Goal: Task Accomplishment & Management: Use online tool/utility

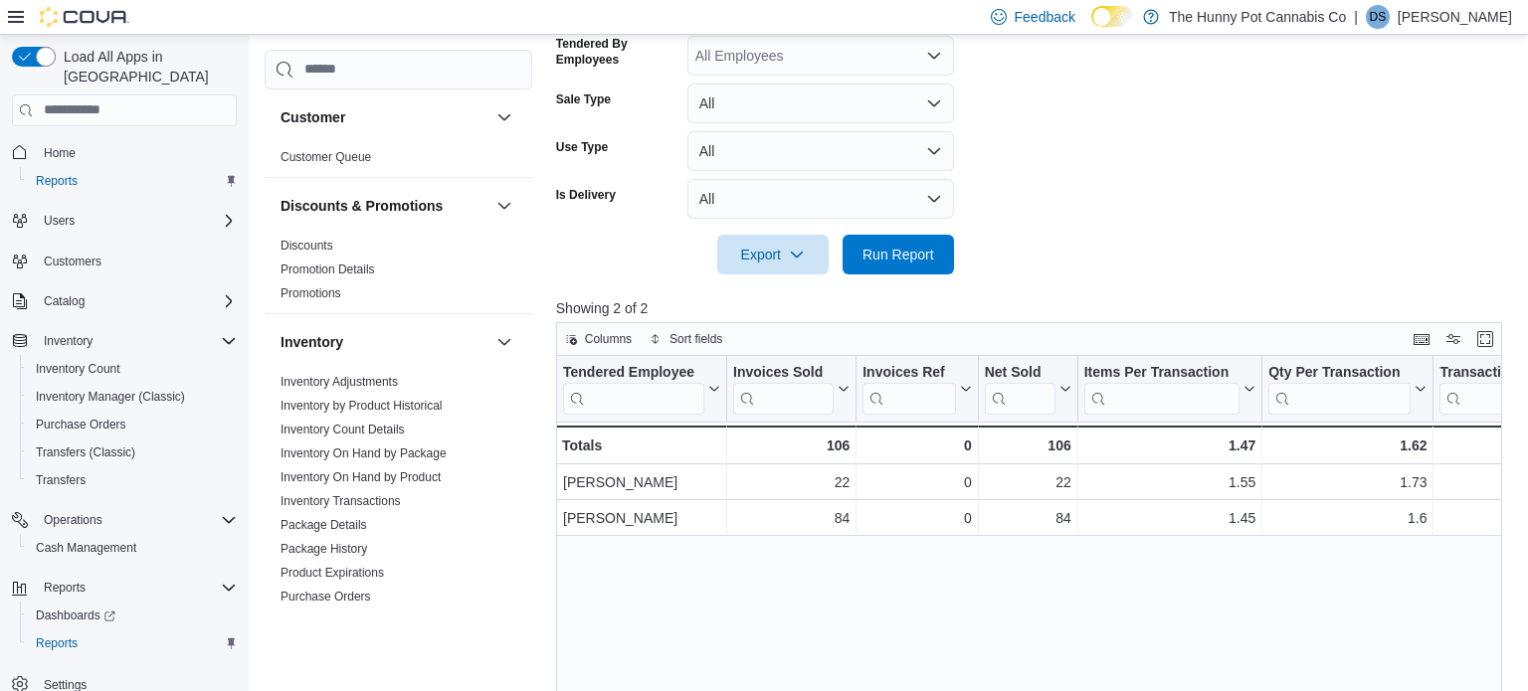
scroll to position [859, 0]
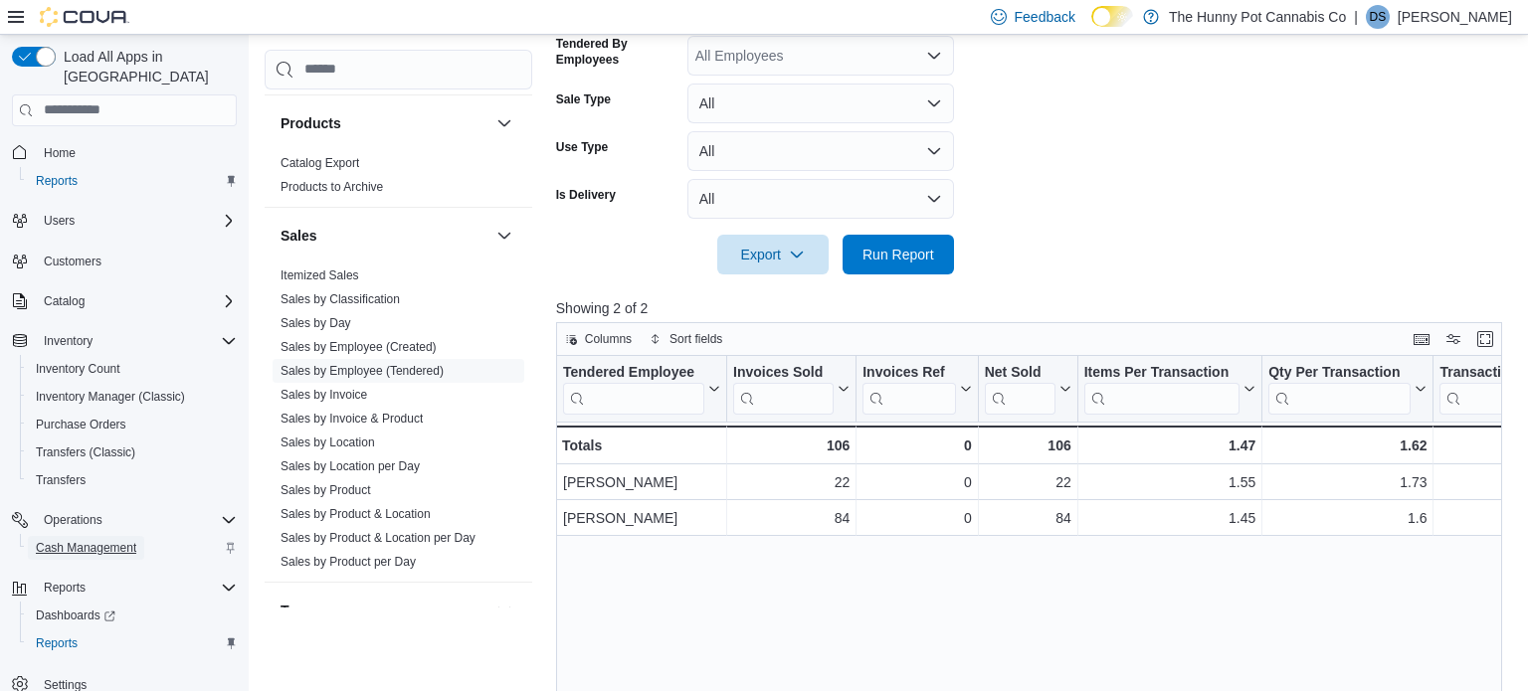
click at [107, 540] on span "Cash Management" at bounding box center [86, 548] width 100 height 16
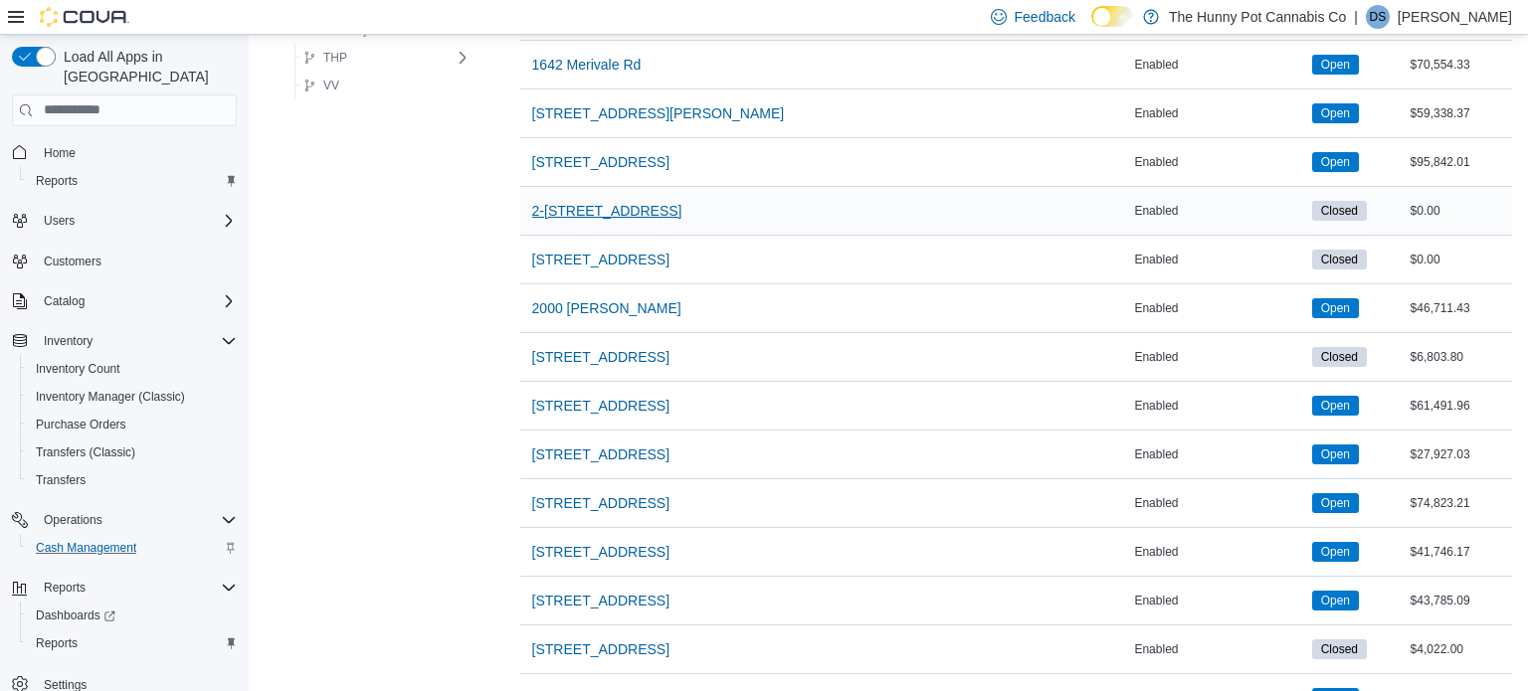
scroll to position [756, 0]
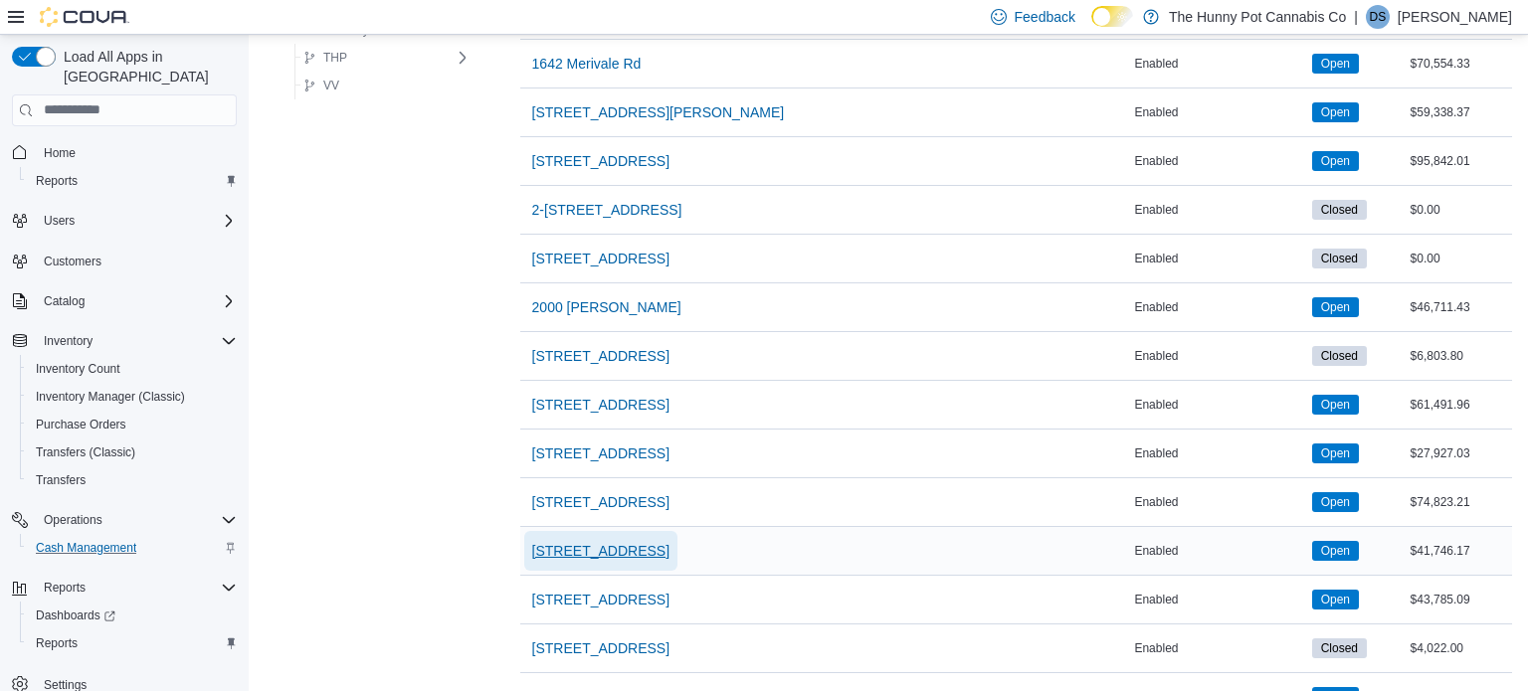
click at [565, 541] on span "[STREET_ADDRESS]" at bounding box center [600, 551] width 137 height 20
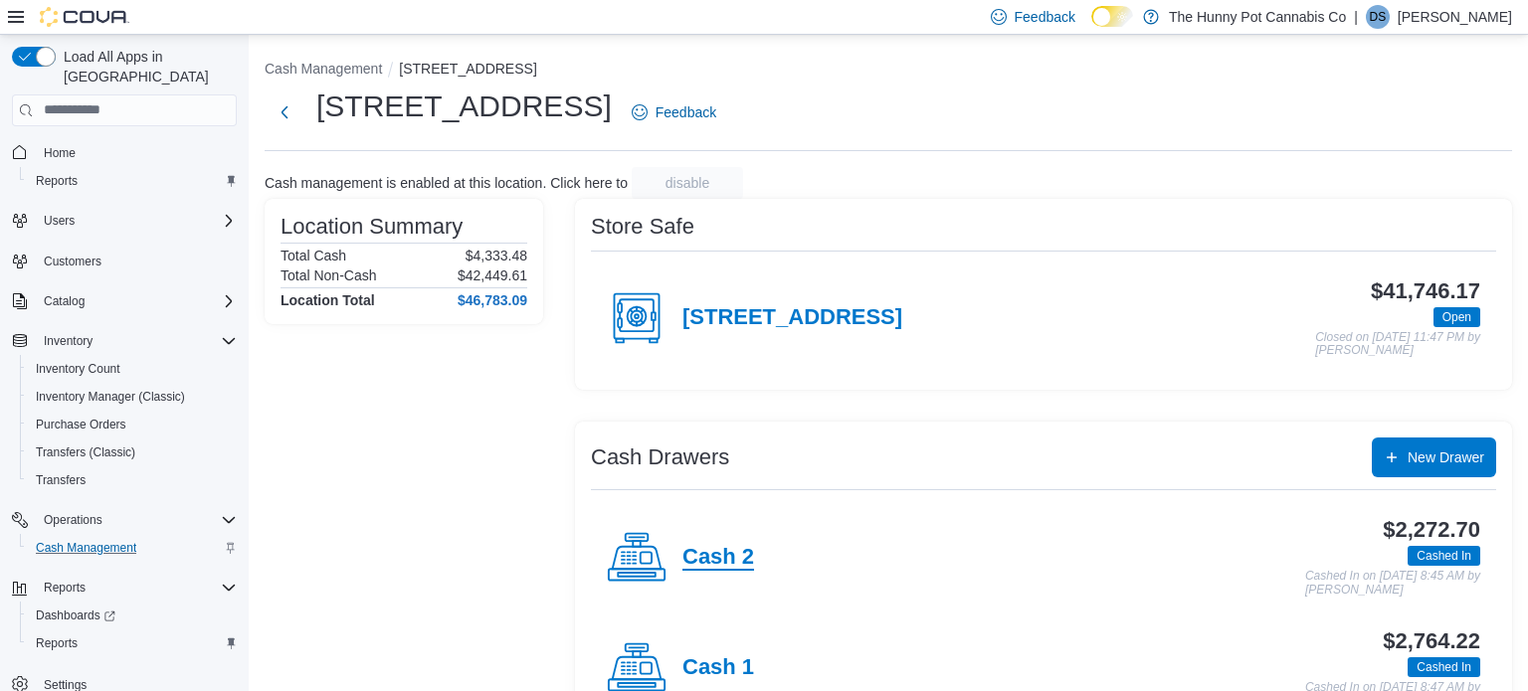
click at [722, 555] on h4 "Cash 2" at bounding box center [718, 558] width 72 height 26
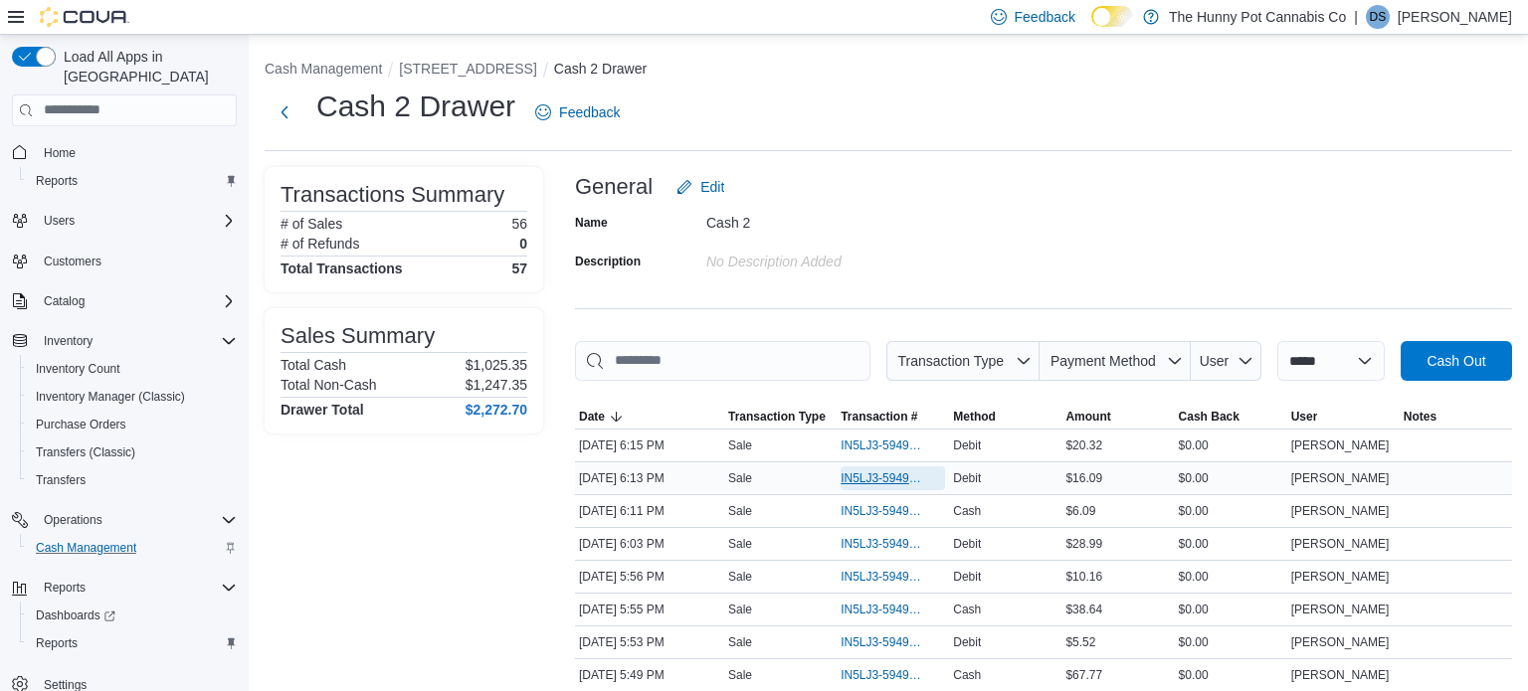
click at [887, 484] on span "IN5LJ3-5949985" at bounding box center [882, 478] width 85 height 16
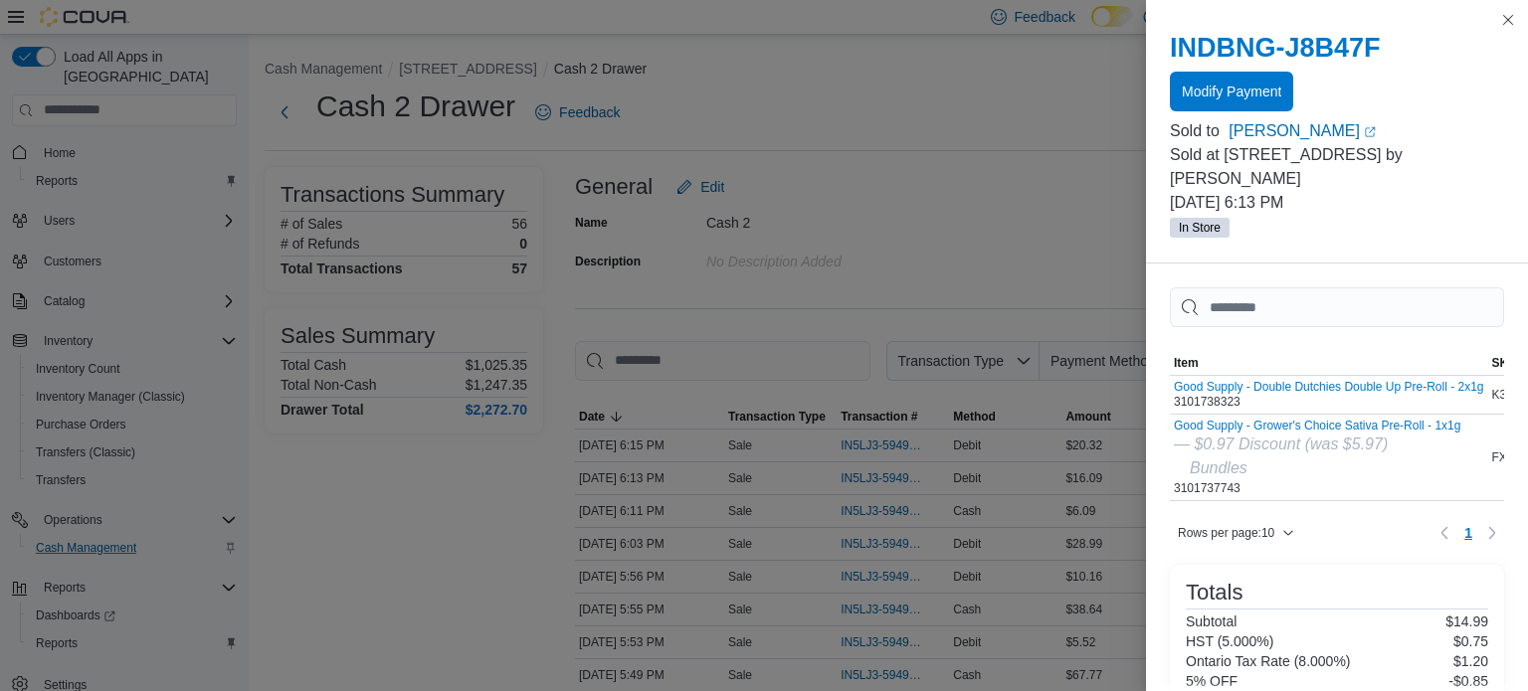
click at [1242, 115] on div at bounding box center [1337, 115] width 334 height 8
click at [1231, 98] on span "Modify Payment" at bounding box center [1231, 91] width 99 height 20
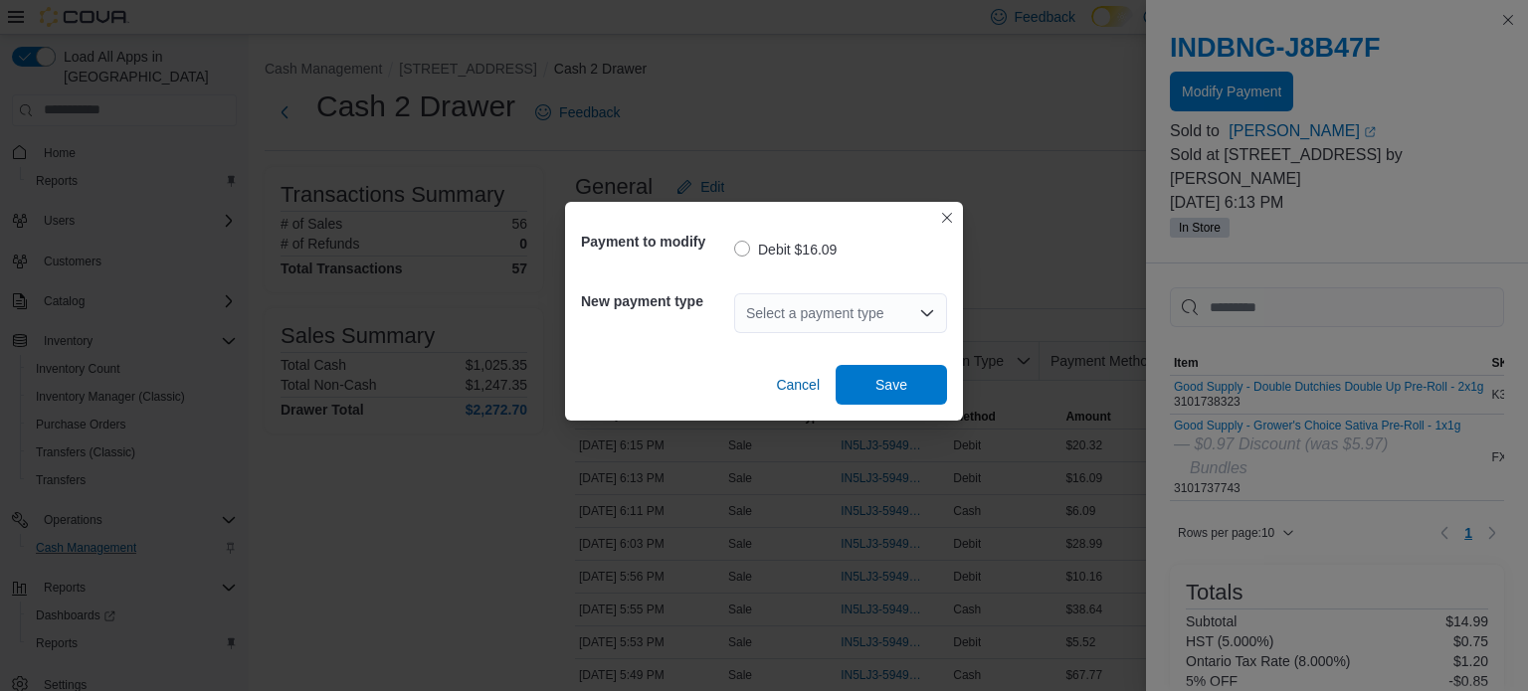
click at [838, 313] on div "Select a payment type" at bounding box center [840, 313] width 213 height 40
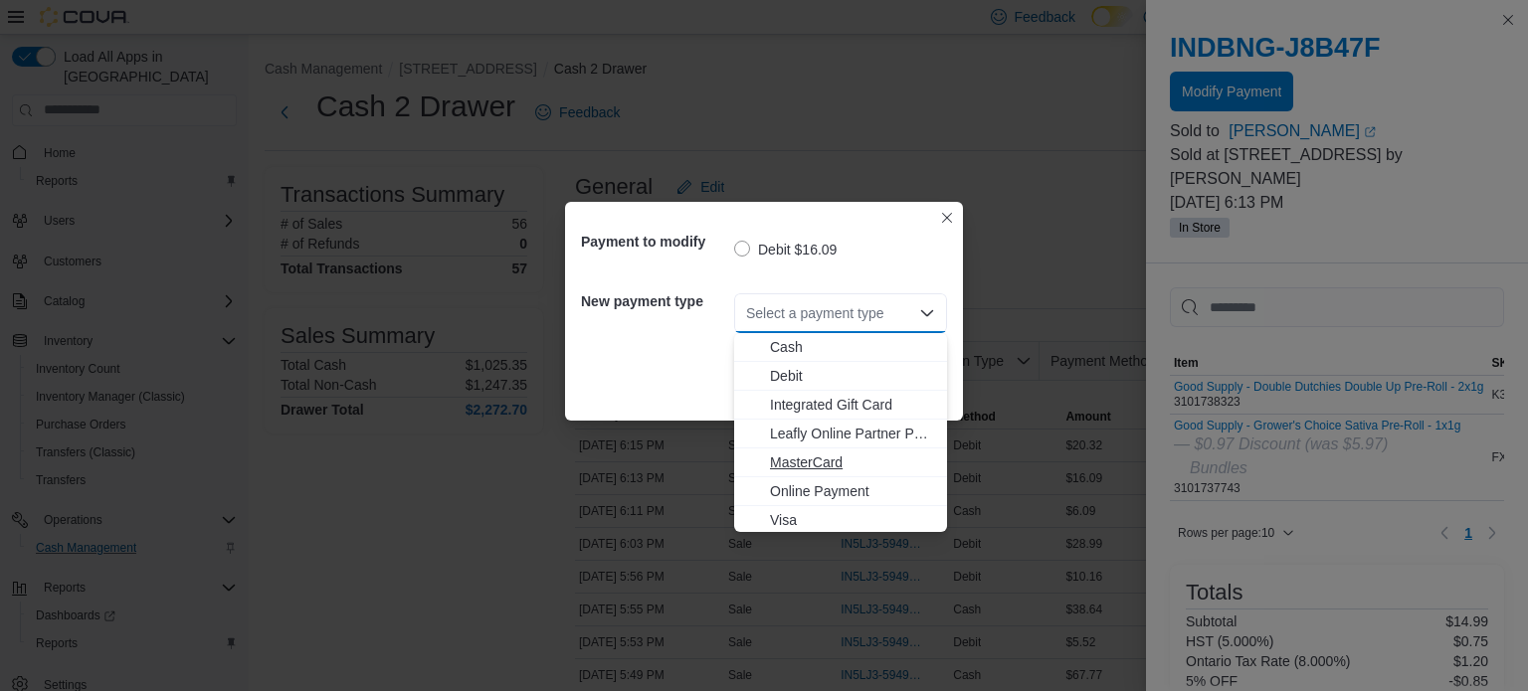
click at [784, 470] on span "MasterCard" at bounding box center [852, 463] width 165 height 20
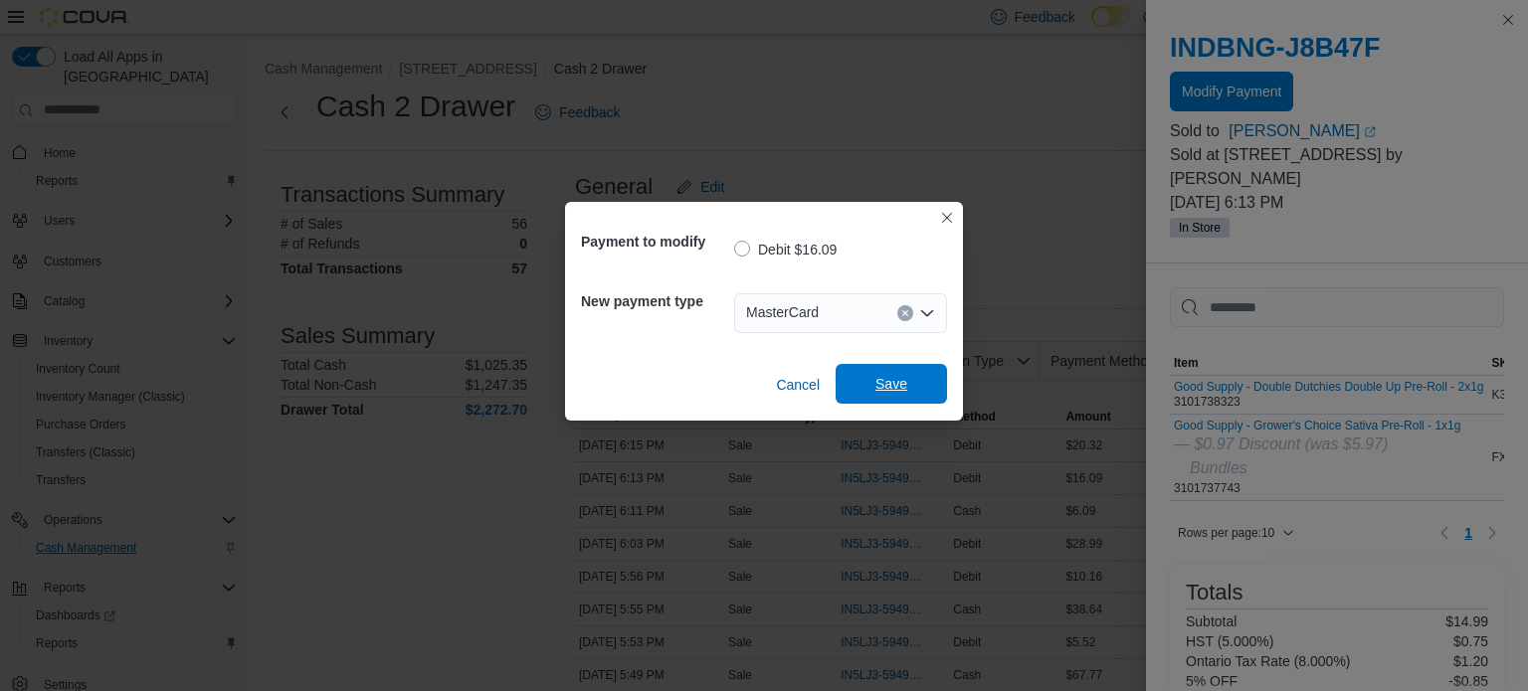
click at [917, 369] on span "Save" at bounding box center [891, 384] width 88 height 40
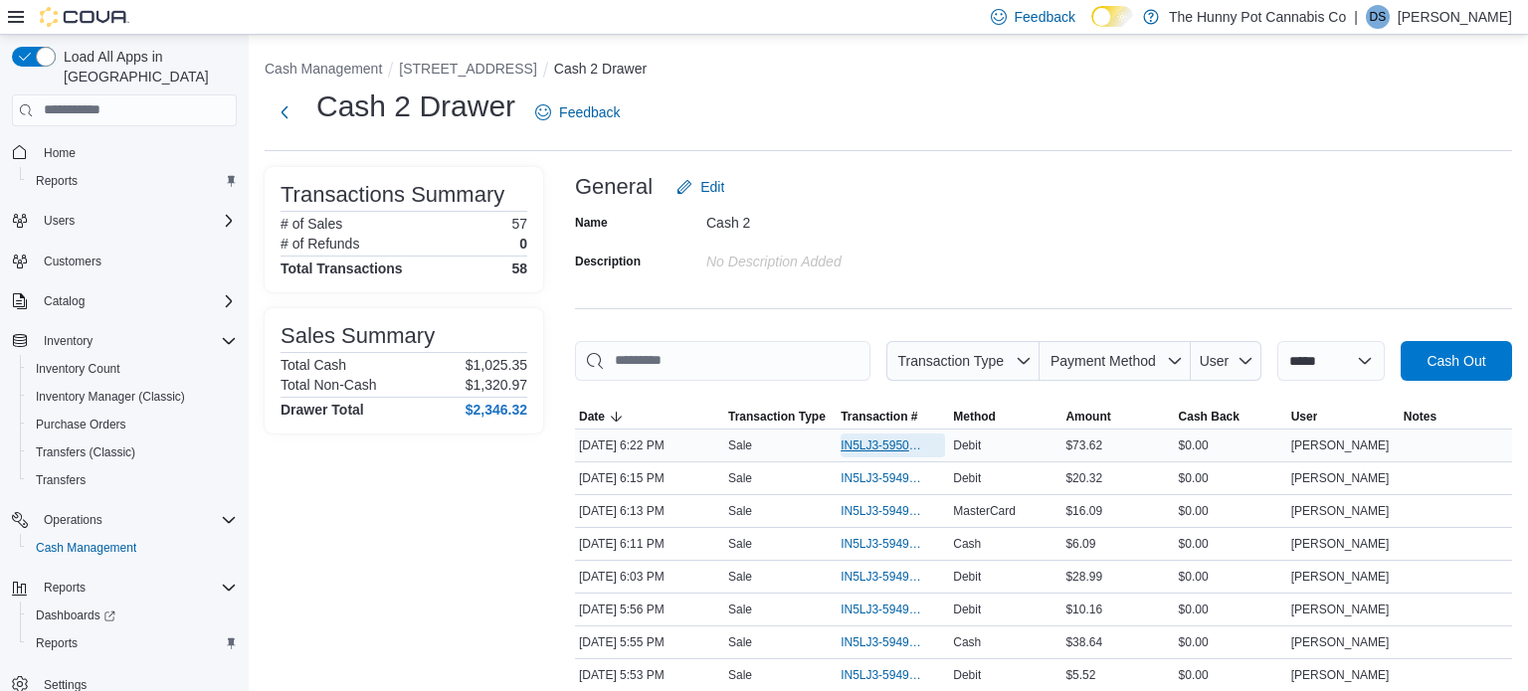
click at [855, 442] on span "IN5LJ3-5950066" at bounding box center [882, 446] width 85 height 16
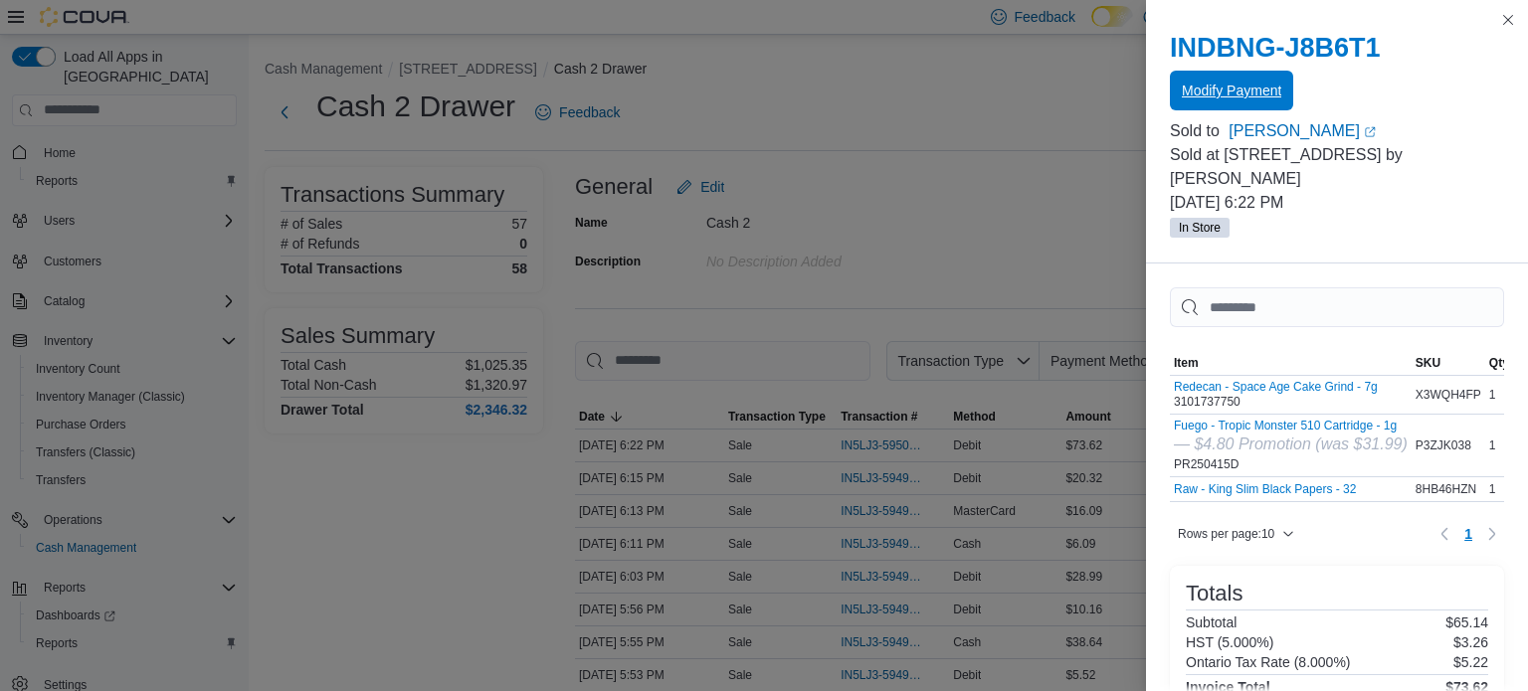
click at [1271, 84] on span "Modify Payment" at bounding box center [1231, 91] width 99 height 20
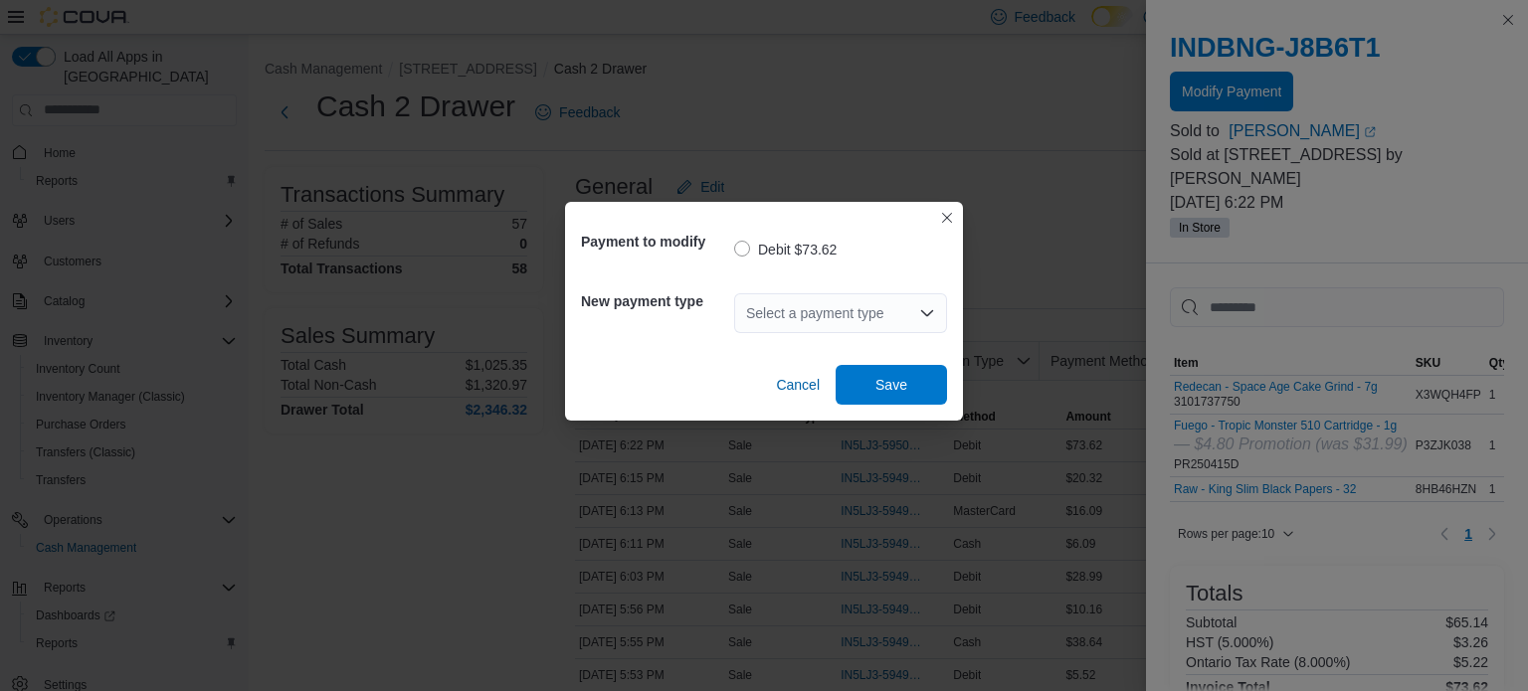
click at [847, 320] on div "Select a payment type" at bounding box center [840, 313] width 213 height 40
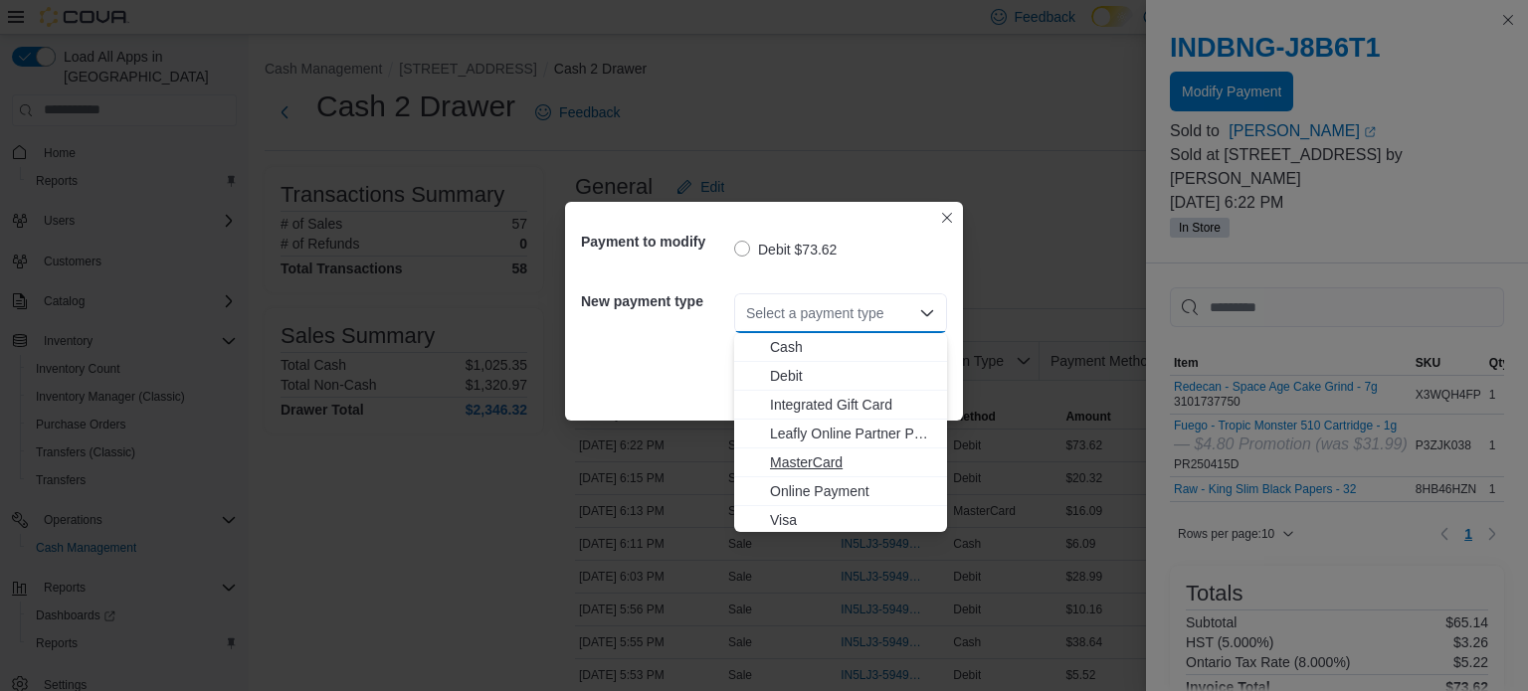
click at [799, 456] on span "MasterCard" at bounding box center [852, 463] width 165 height 20
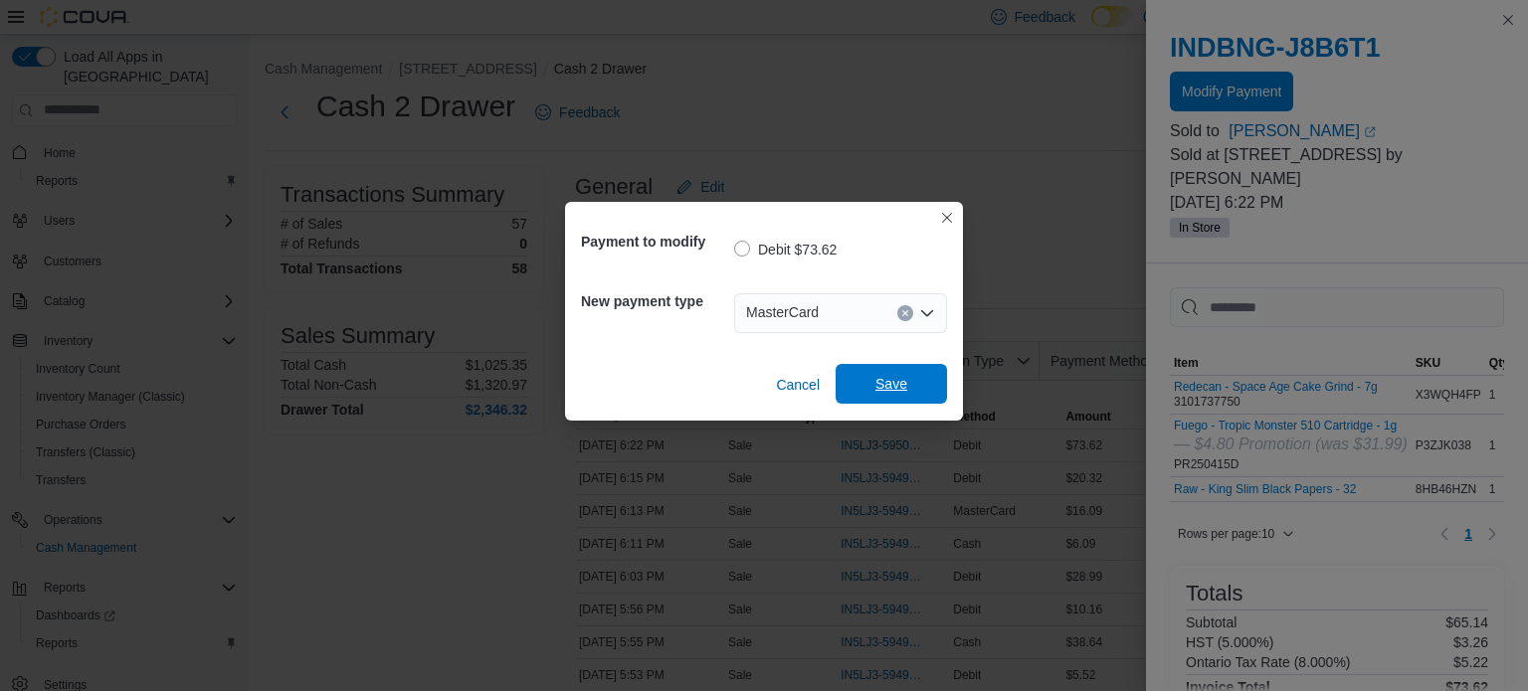
click at [894, 401] on span "Save" at bounding box center [891, 384] width 88 height 40
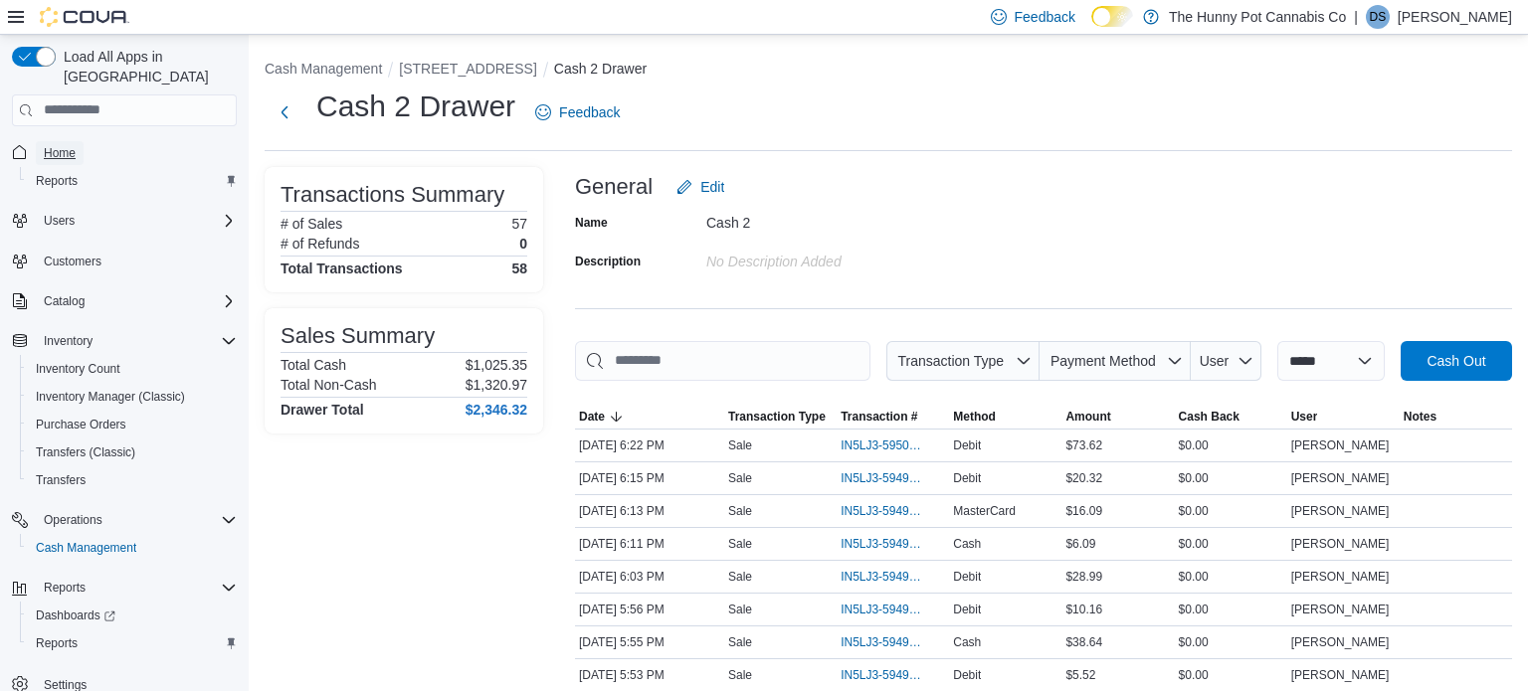
click at [63, 145] on span "Home" at bounding box center [60, 153] width 32 height 16
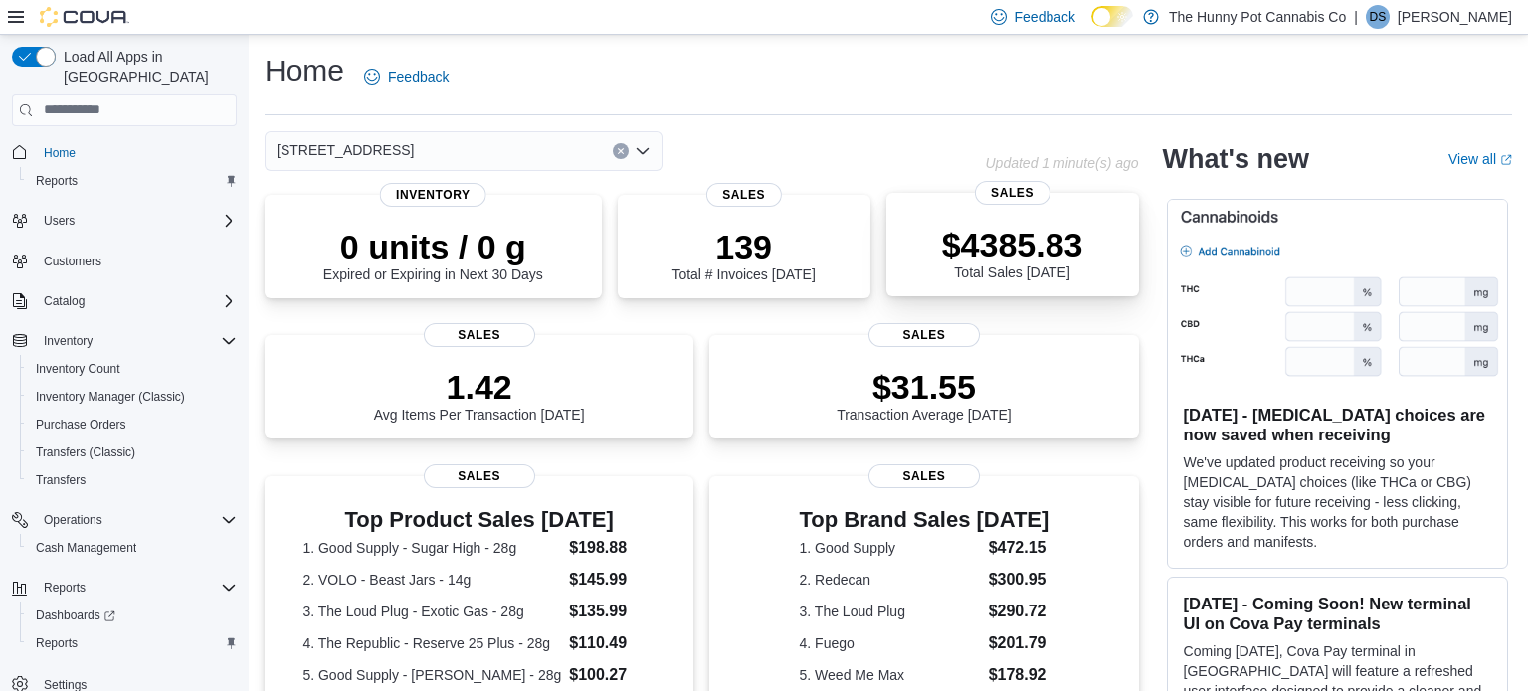
click at [992, 249] on p "$4385.83" at bounding box center [1012, 245] width 141 height 40
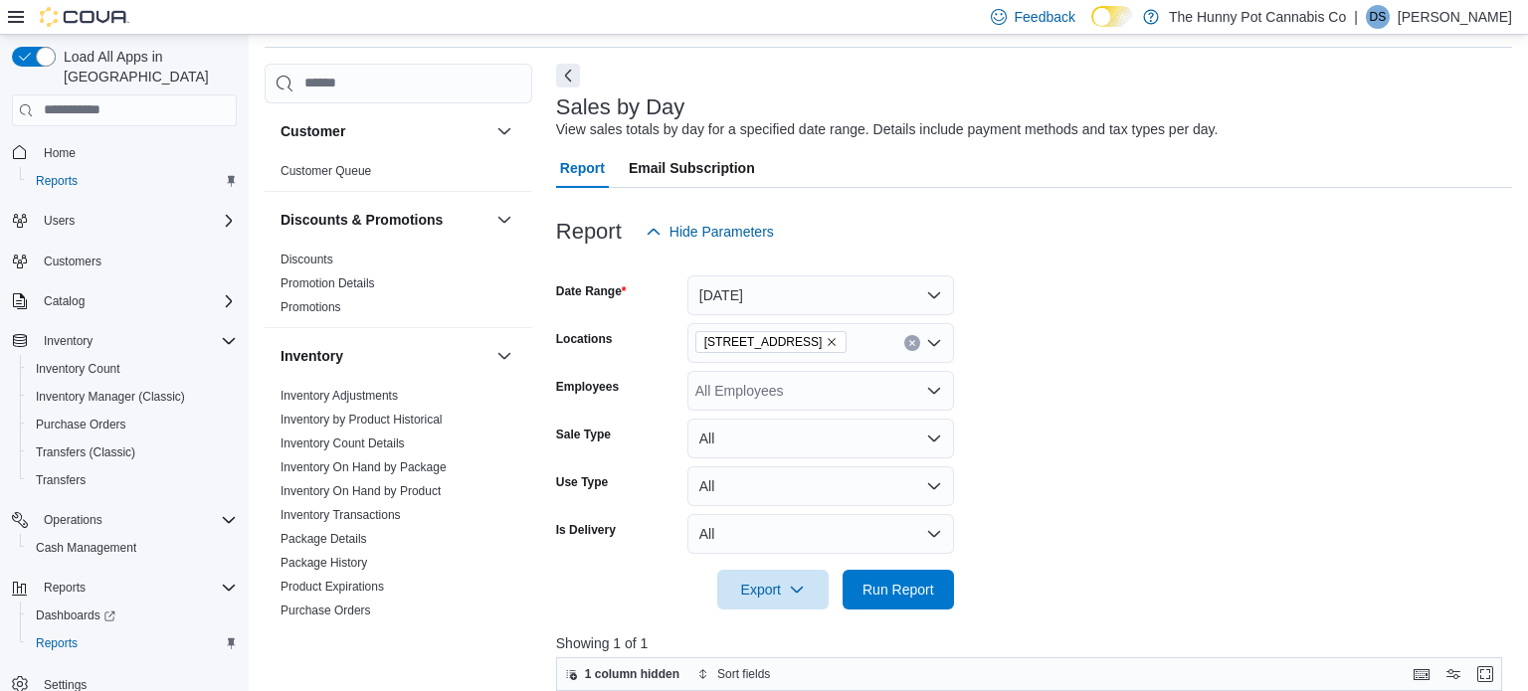
scroll to position [39, 0]
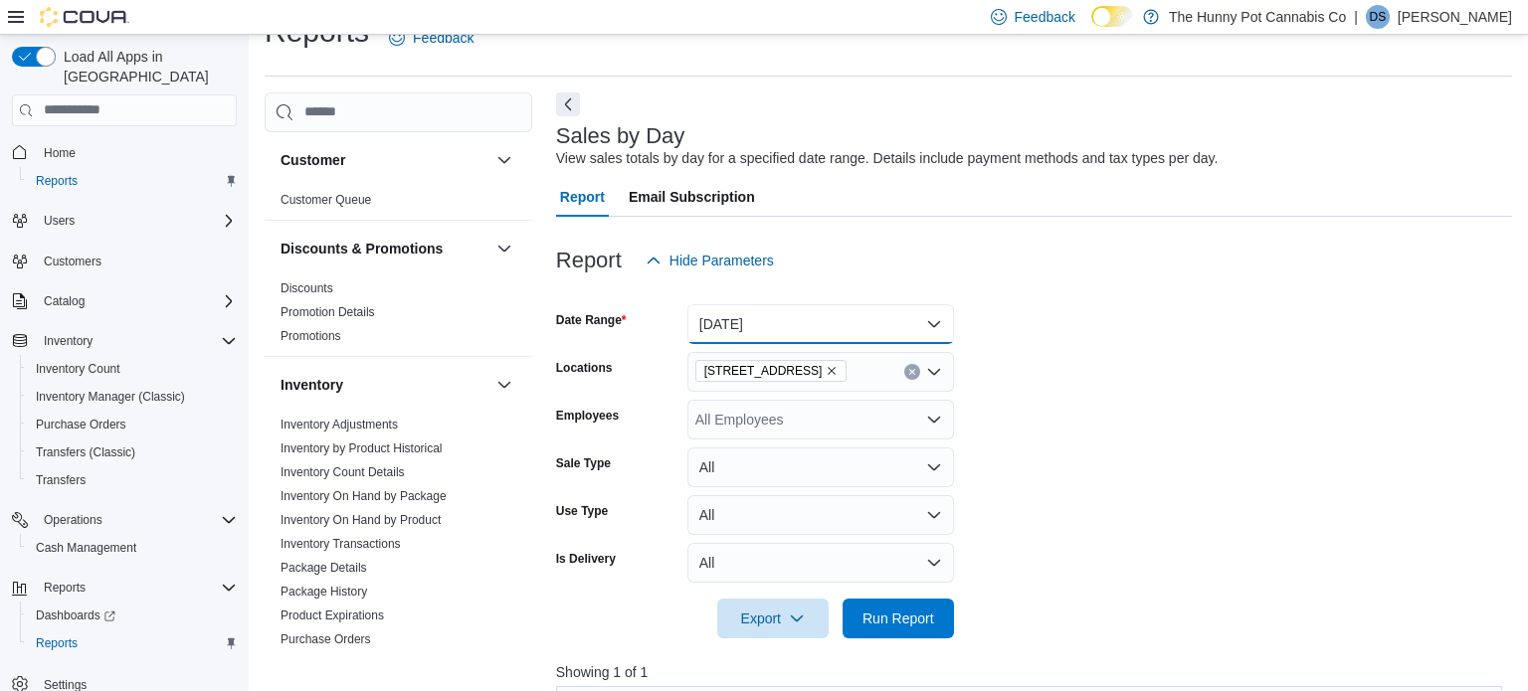
click at [915, 324] on button "[DATE]" at bounding box center [820, 324] width 267 height 40
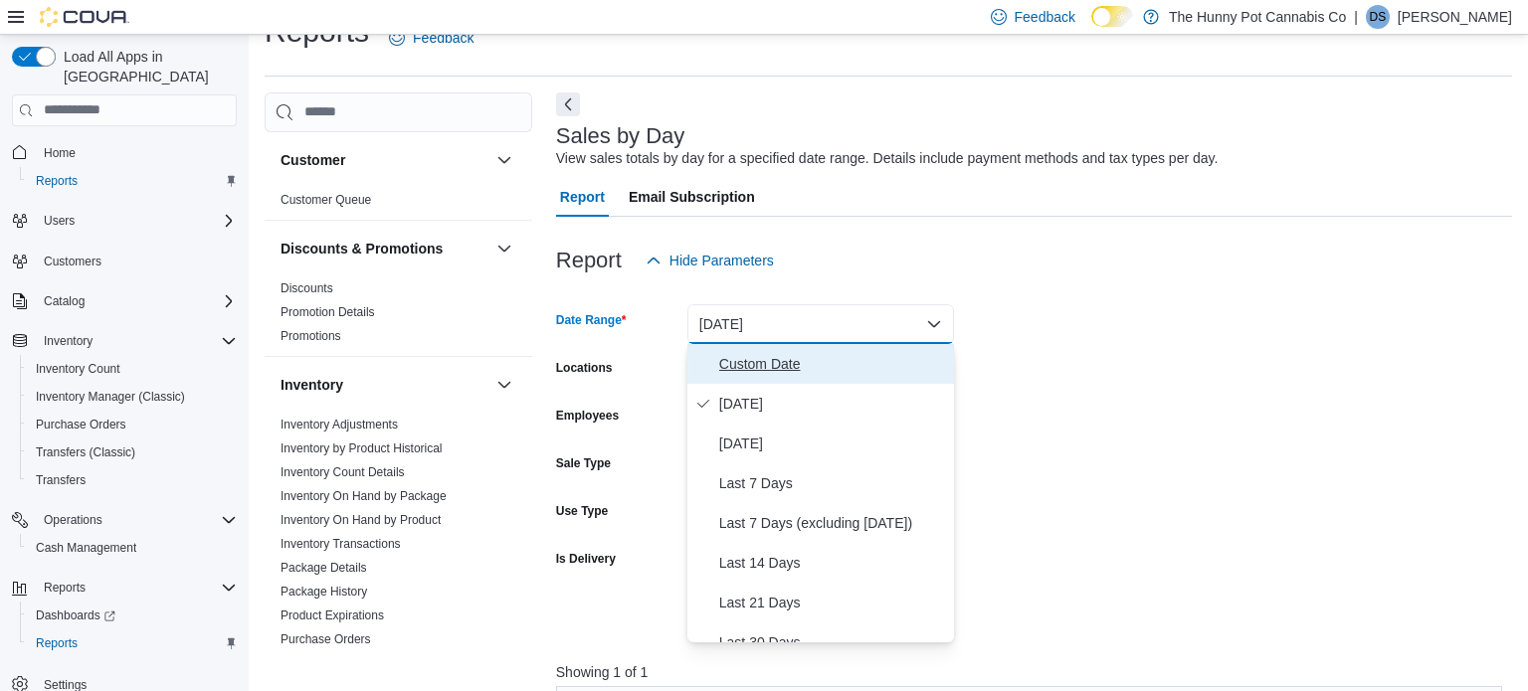
click at [793, 371] on span "Custom Date" at bounding box center [832, 364] width 227 height 24
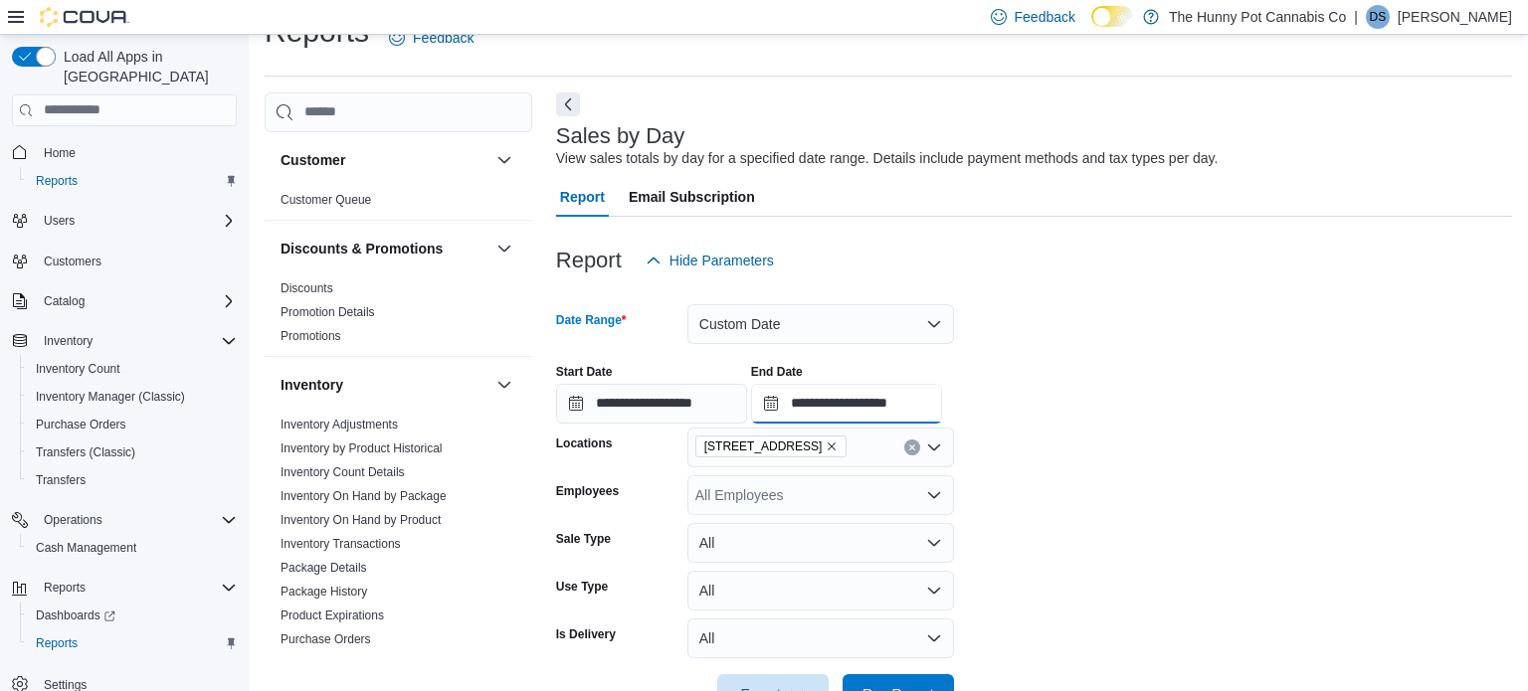
click at [942, 407] on input "**********" at bounding box center [846, 404] width 191 height 40
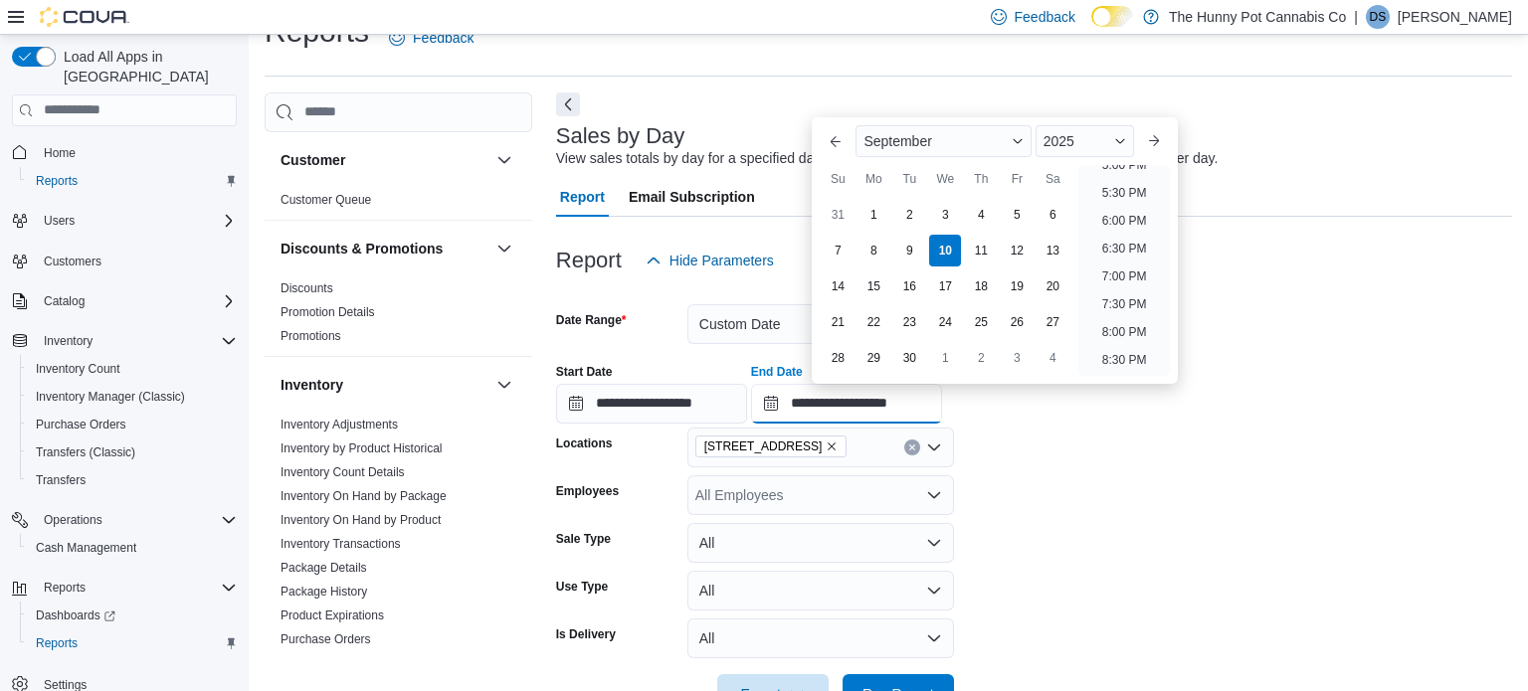
scroll to position [967, 0]
click at [1111, 214] on li "6:00 PM" at bounding box center [1124, 217] width 61 height 24
type input "**********"
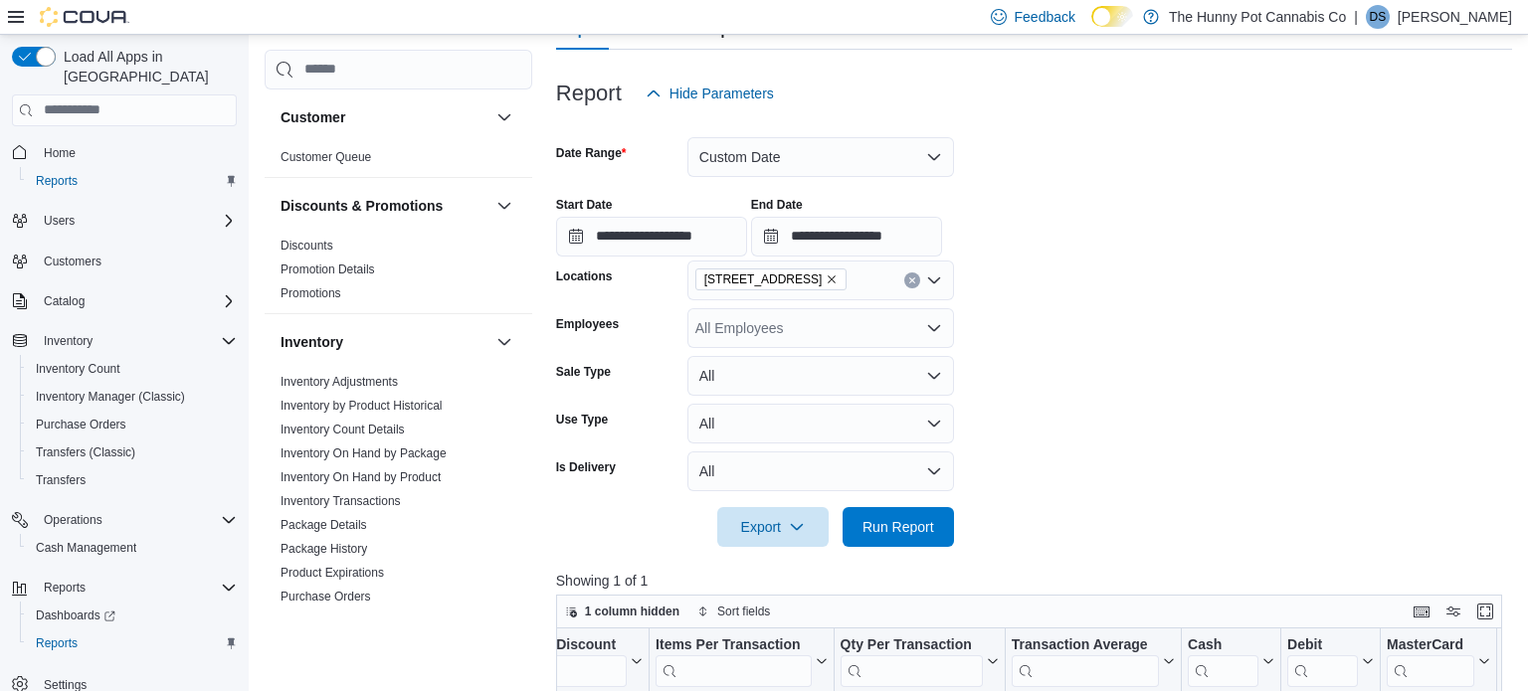
scroll to position [218, 0]
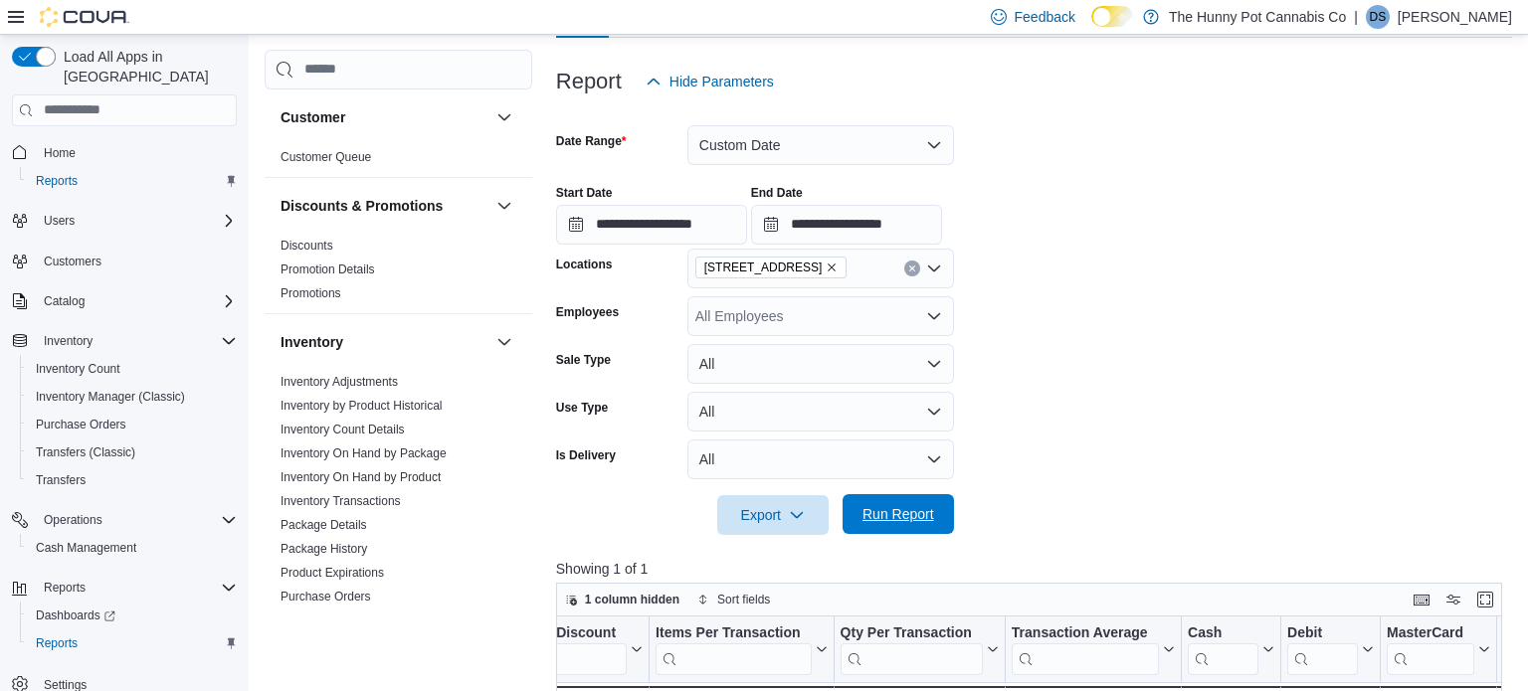
click at [876, 504] on span "Run Report" at bounding box center [898, 514] width 88 height 40
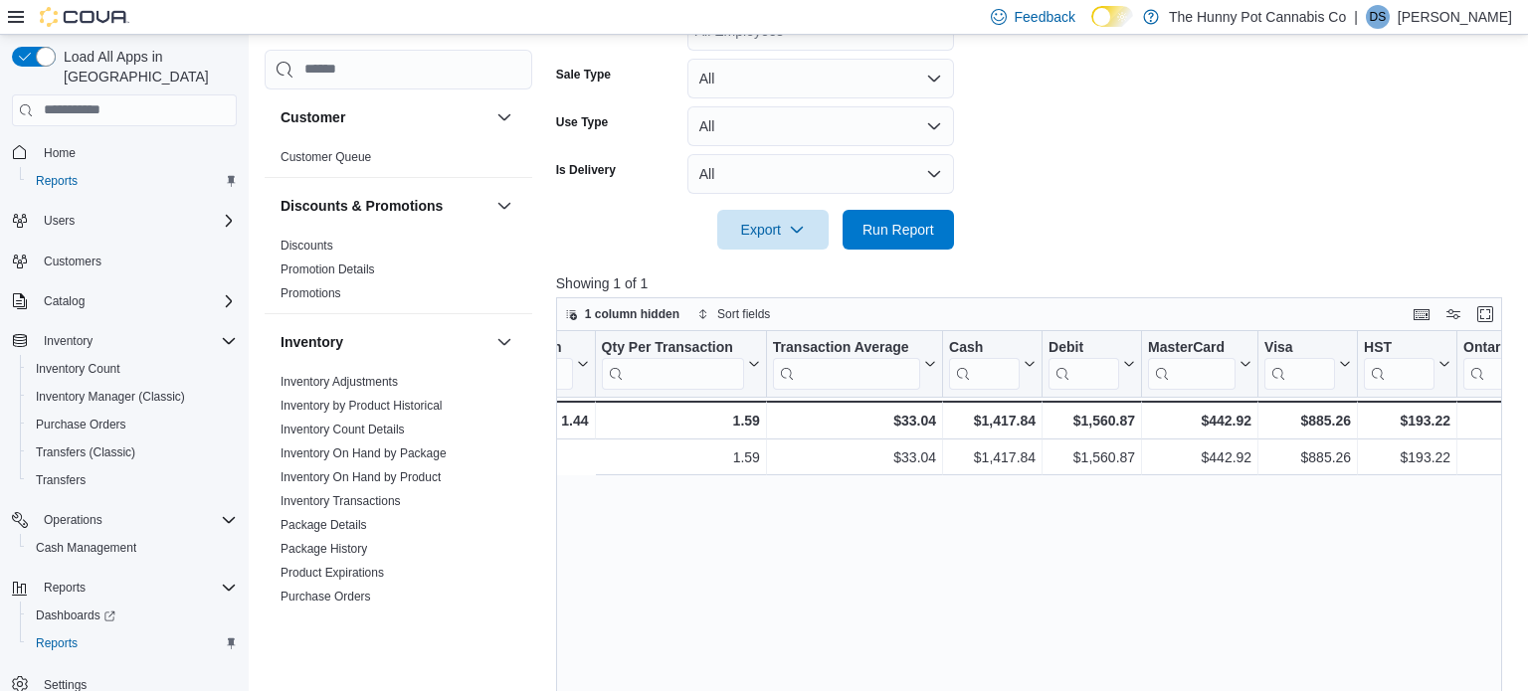
scroll to position [0, 2048]
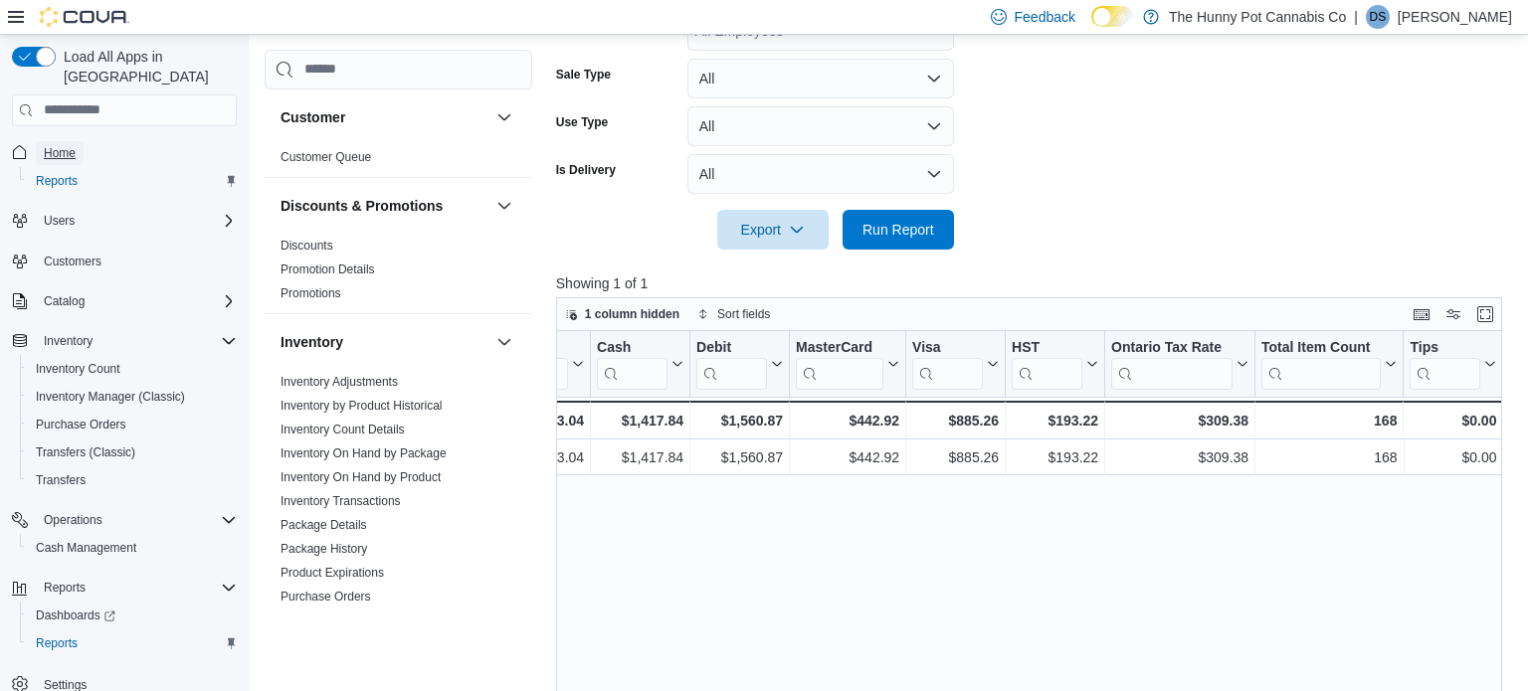
click at [44, 145] on span "Home" at bounding box center [60, 153] width 32 height 16
